Goal: Obtain resource: Obtain resource

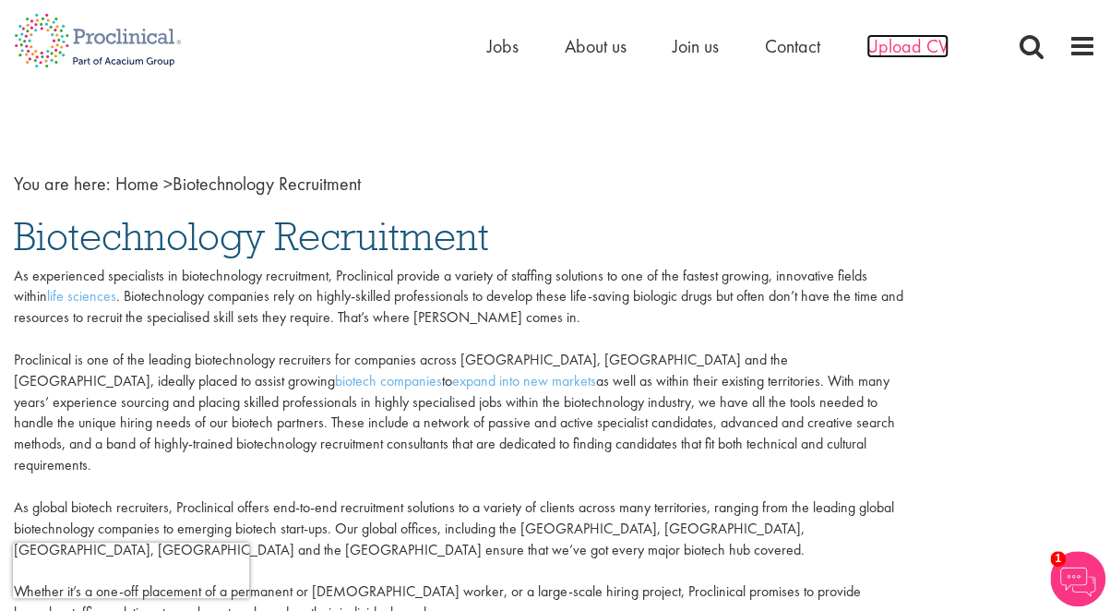
click at [892, 44] on span "Upload CV" at bounding box center [907, 46] width 82 height 24
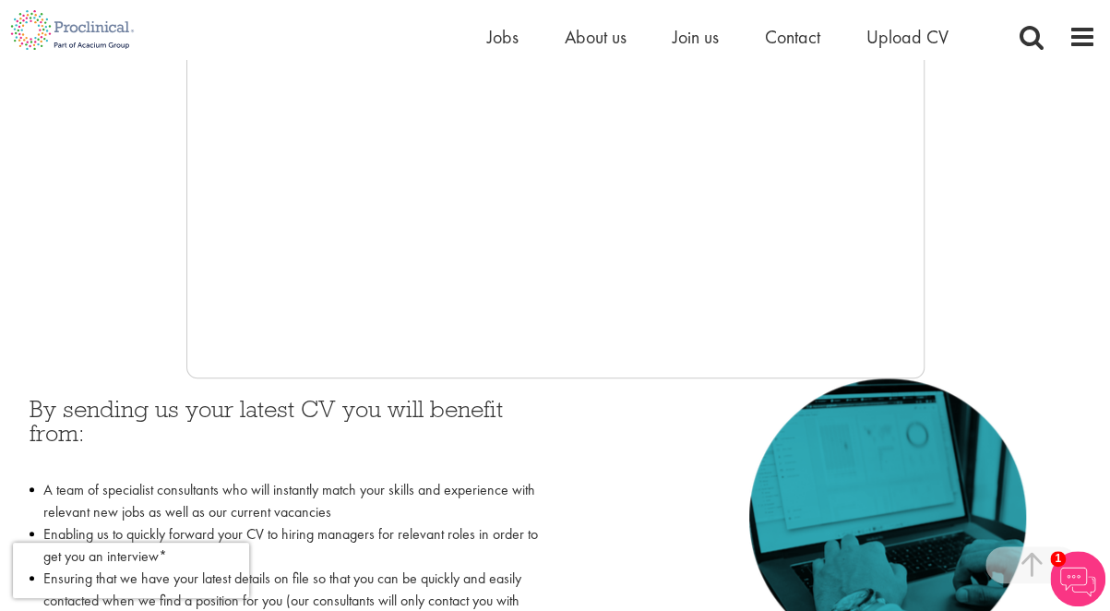
scroll to position [201, 0]
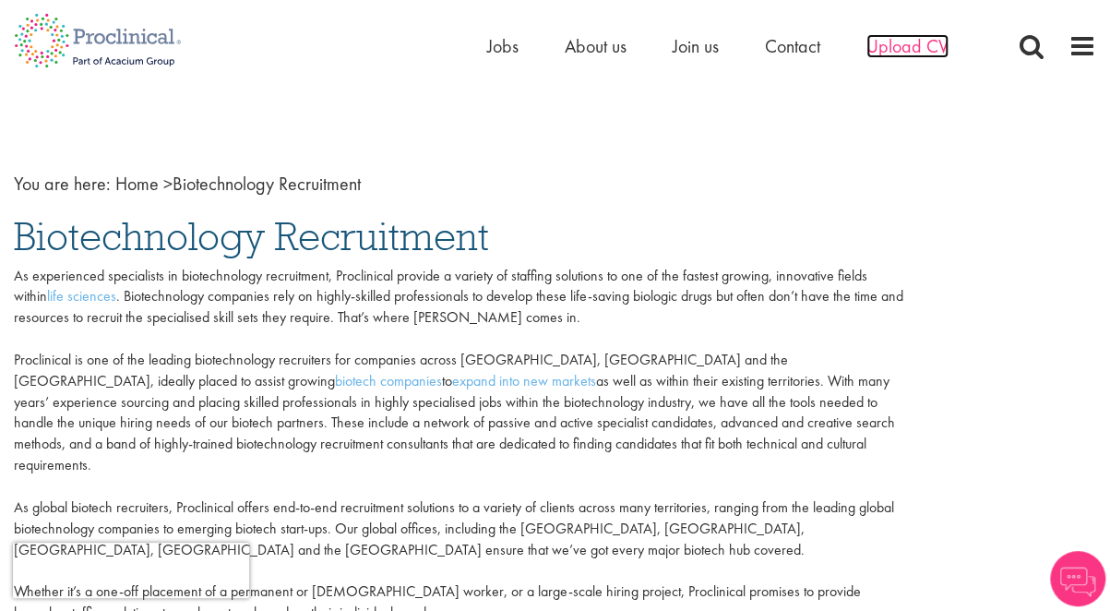
click at [912, 51] on span "Upload CV" at bounding box center [907, 46] width 82 height 24
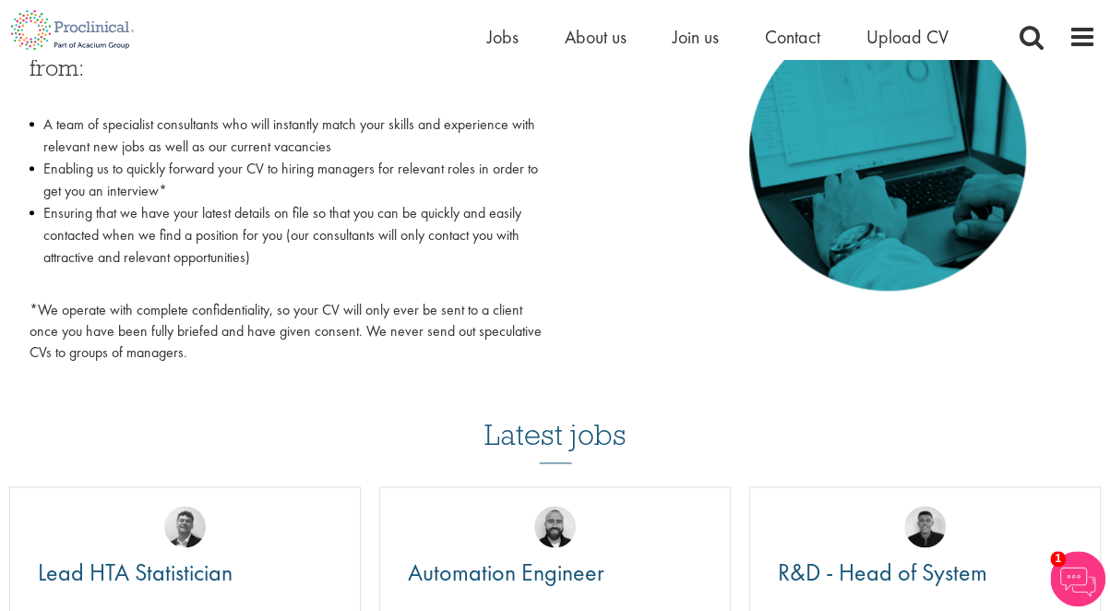
scroll to position [646, 0]
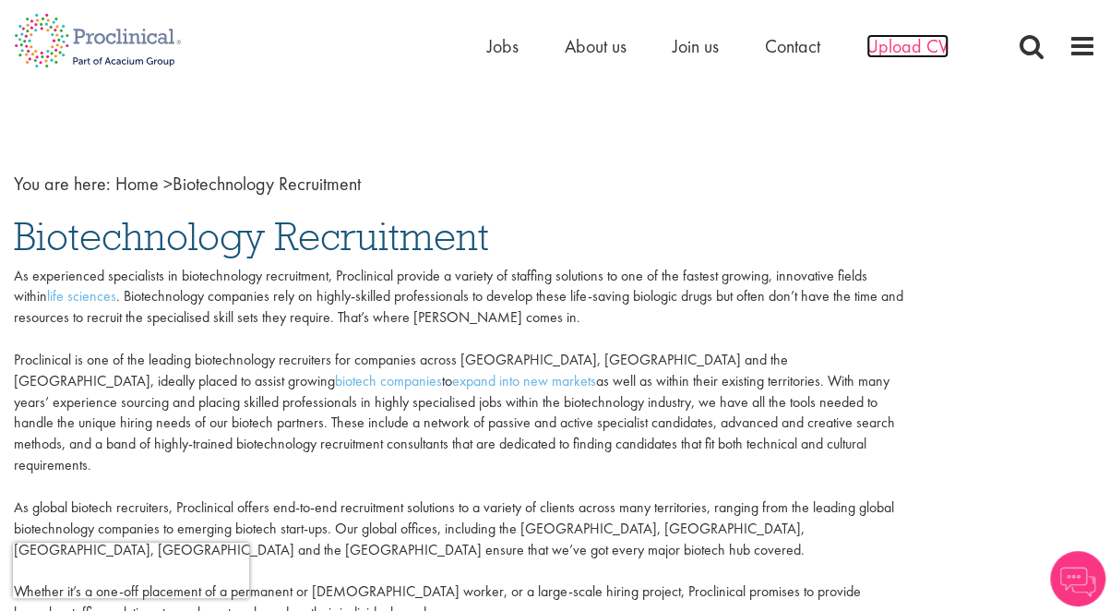
click at [922, 48] on span "Upload CV" at bounding box center [907, 46] width 82 height 24
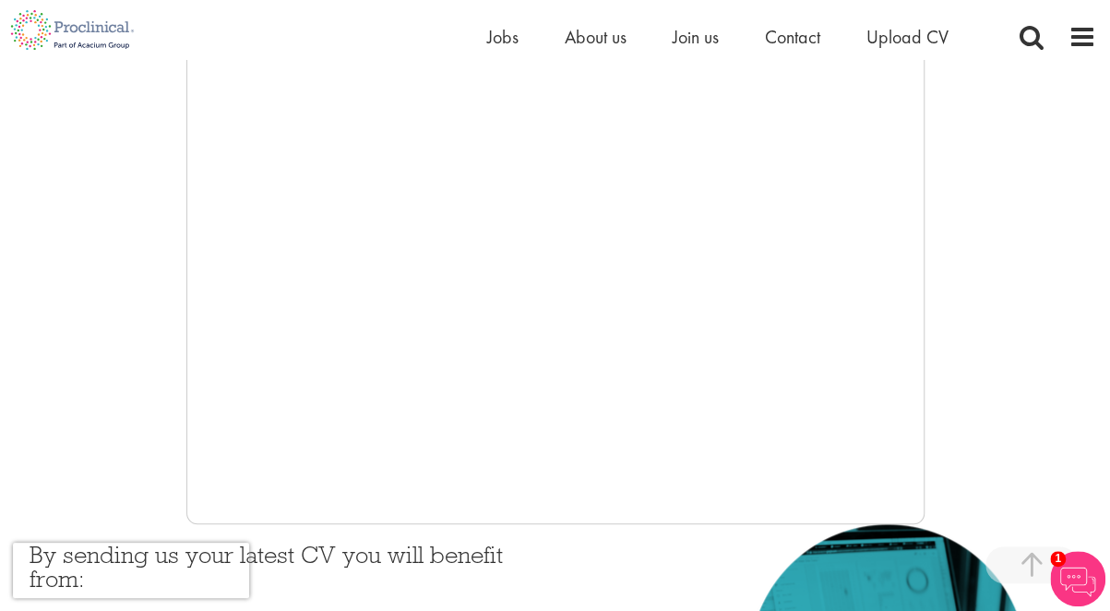
scroll to position [554, 0]
